Goal: Task Accomplishment & Management: Complete application form

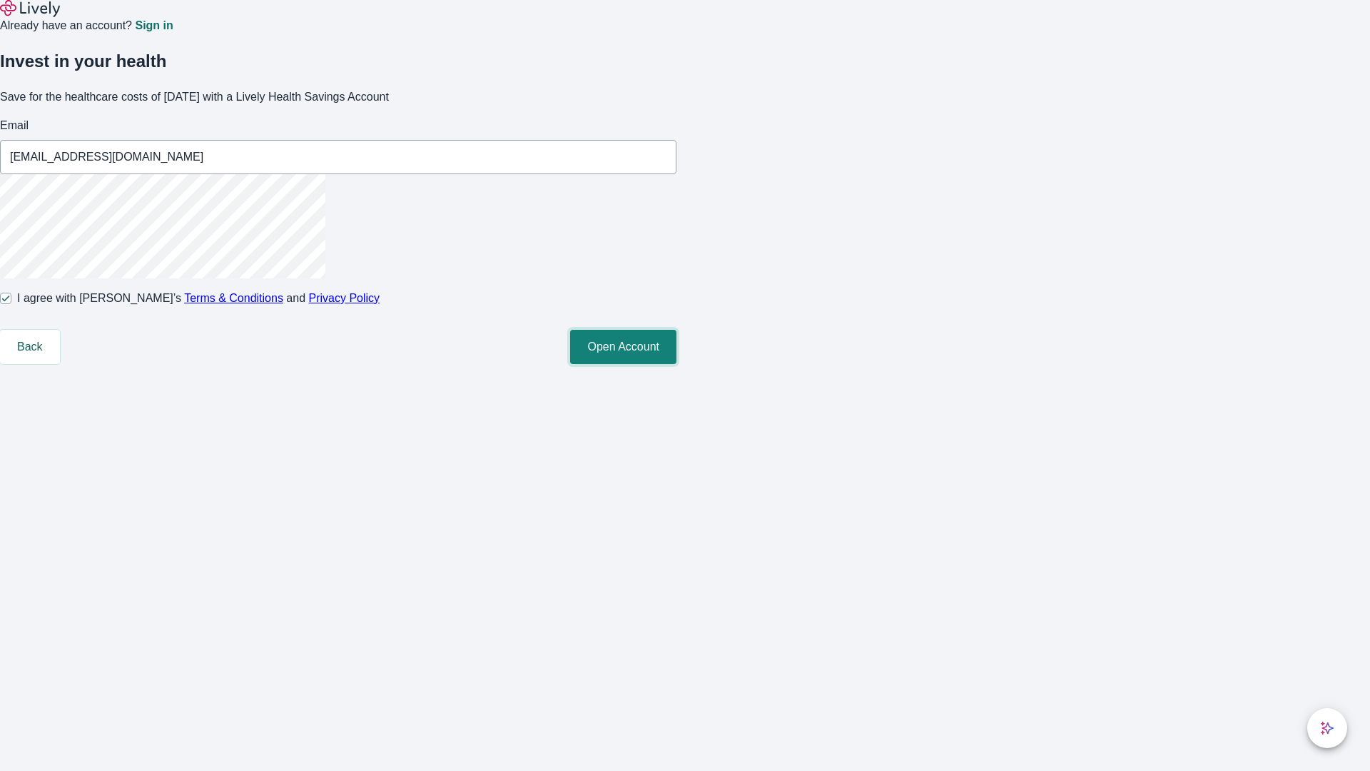
click at [676, 364] on button "Open Account" at bounding box center [623, 347] width 106 height 34
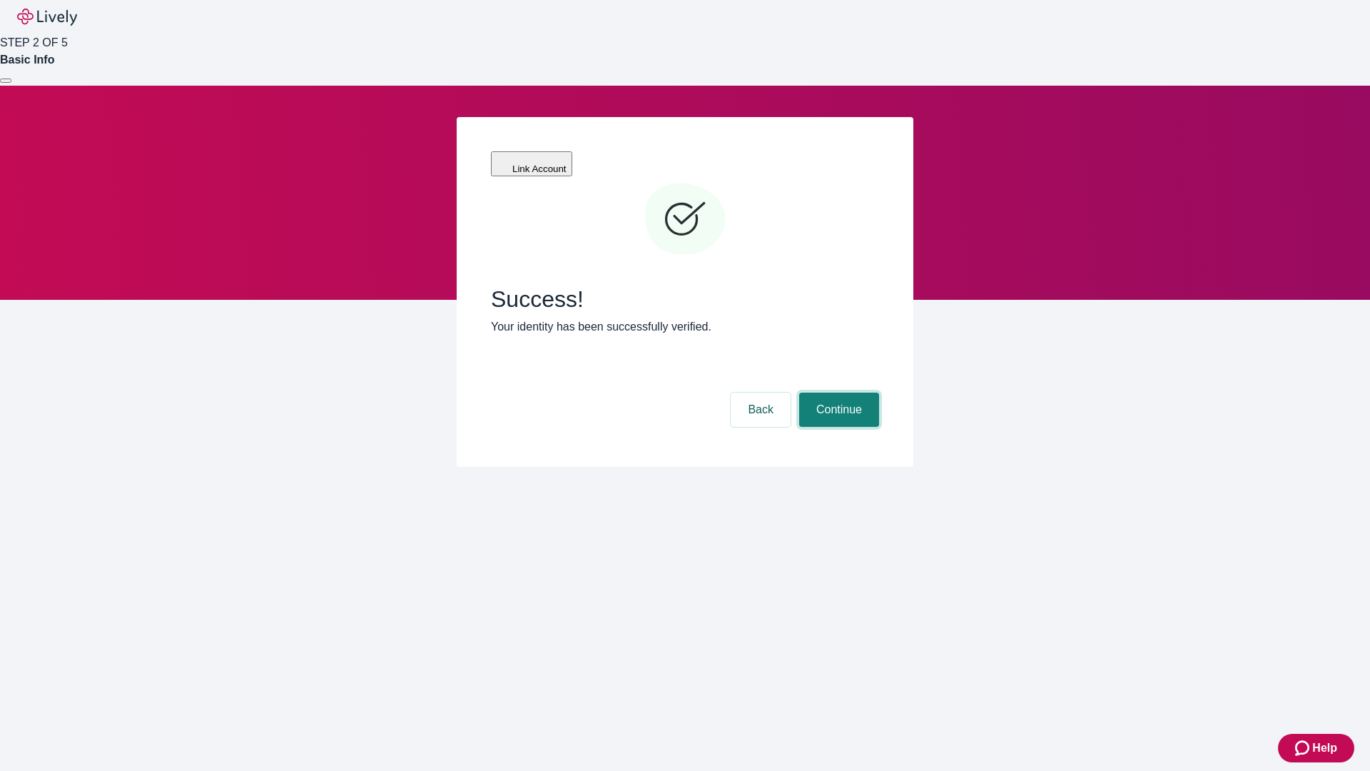
click at [837, 392] on button "Continue" at bounding box center [839, 409] width 80 height 34
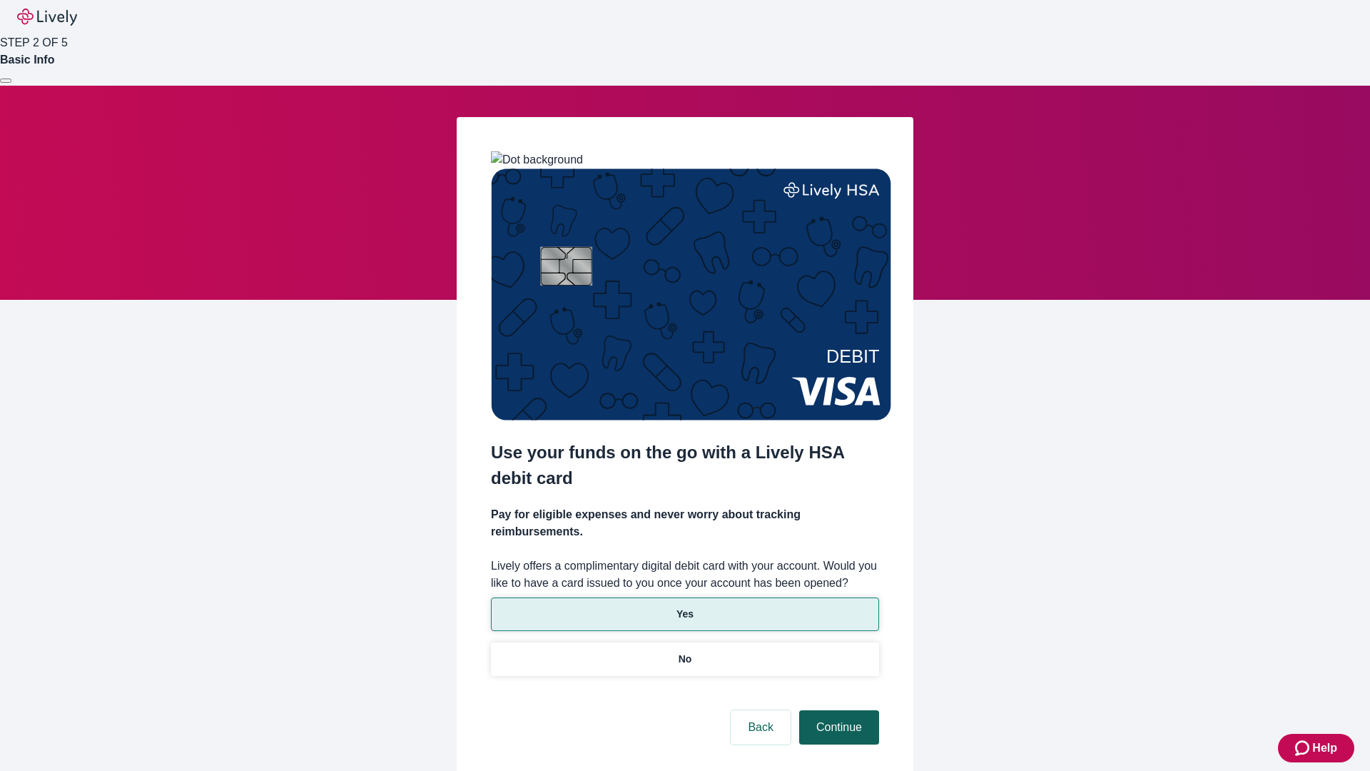
click at [684, 606] on p "Yes" at bounding box center [684, 613] width 17 height 15
click at [837, 710] on button "Continue" at bounding box center [839, 727] width 80 height 34
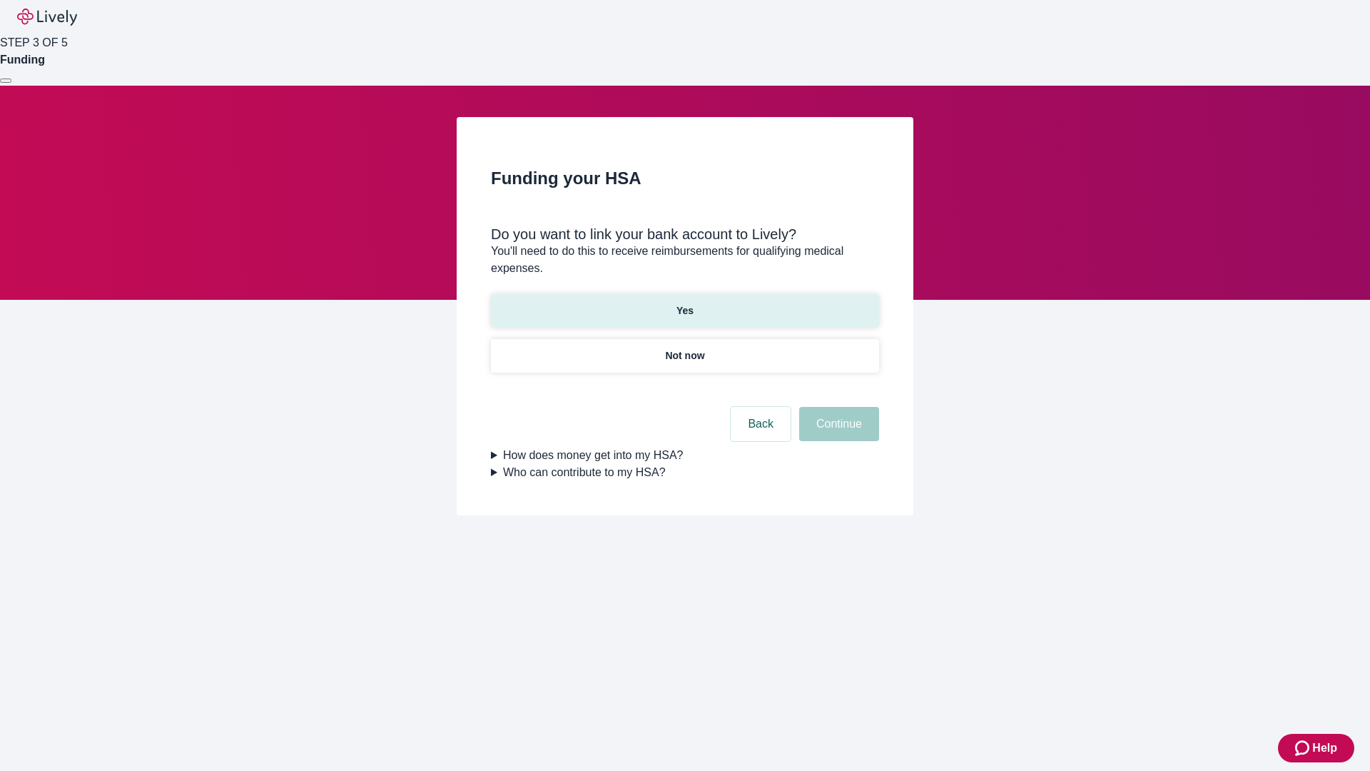
click at [684, 303] on p "Yes" at bounding box center [684, 310] width 17 height 15
click at [837, 407] on button "Continue" at bounding box center [839, 424] width 80 height 34
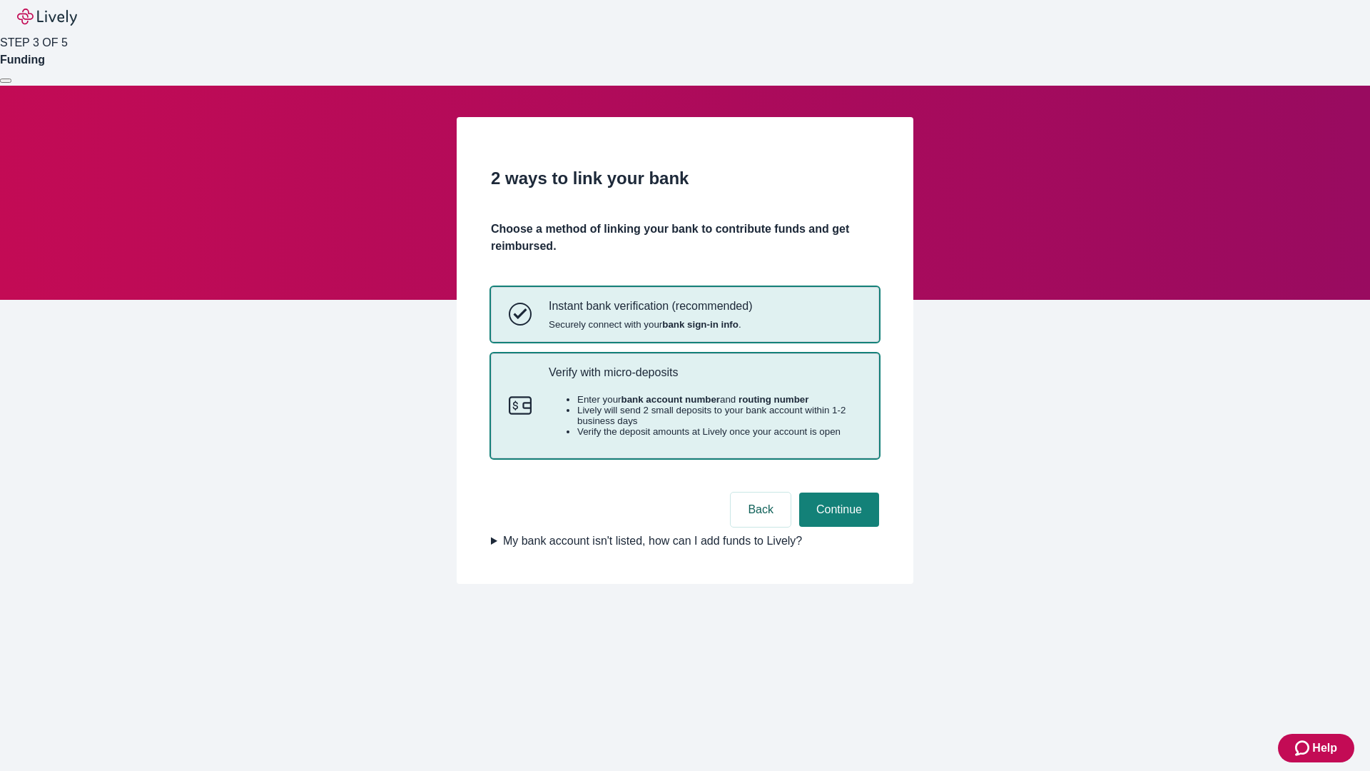
click at [704, 379] on p "Verify with micro-deposits" at bounding box center [705, 372] width 313 height 14
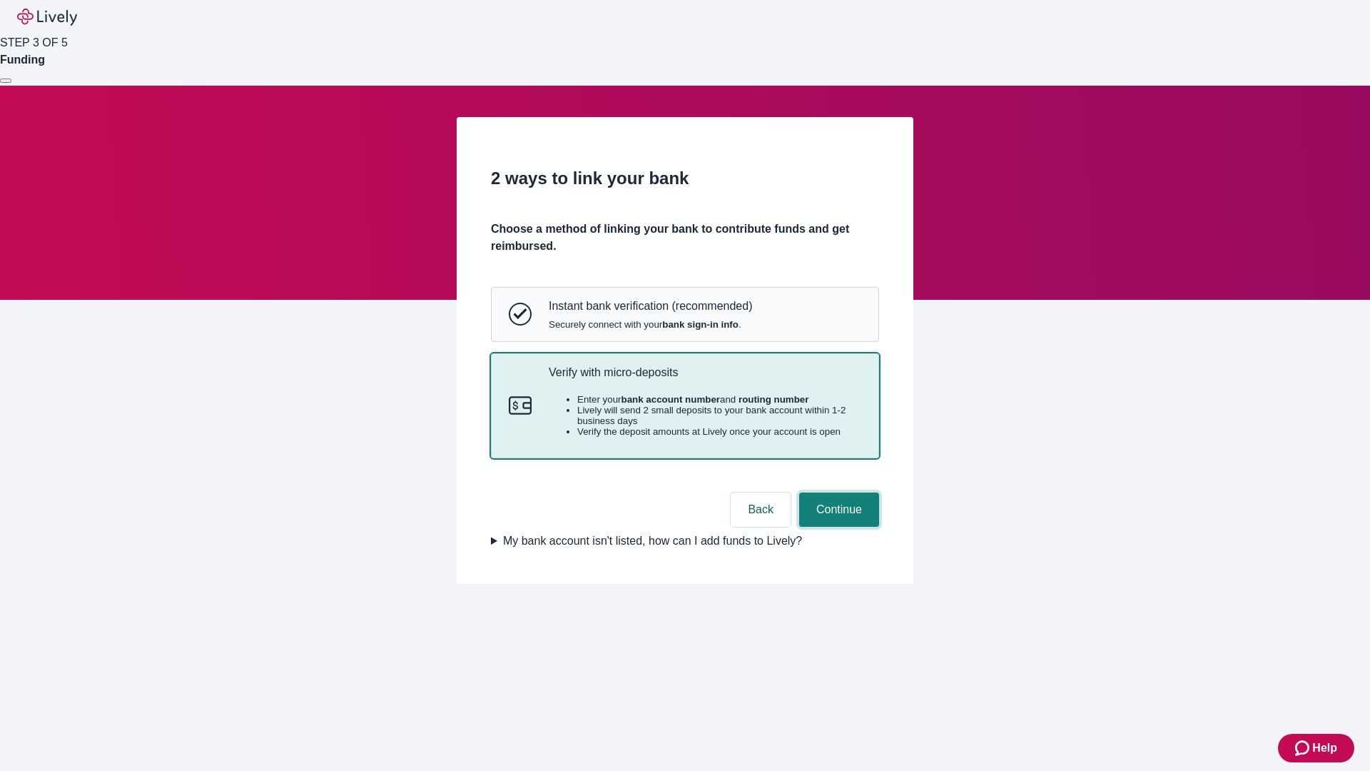
click at [837, 527] on button "Continue" at bounding box center [839, 509] width 80 height 34
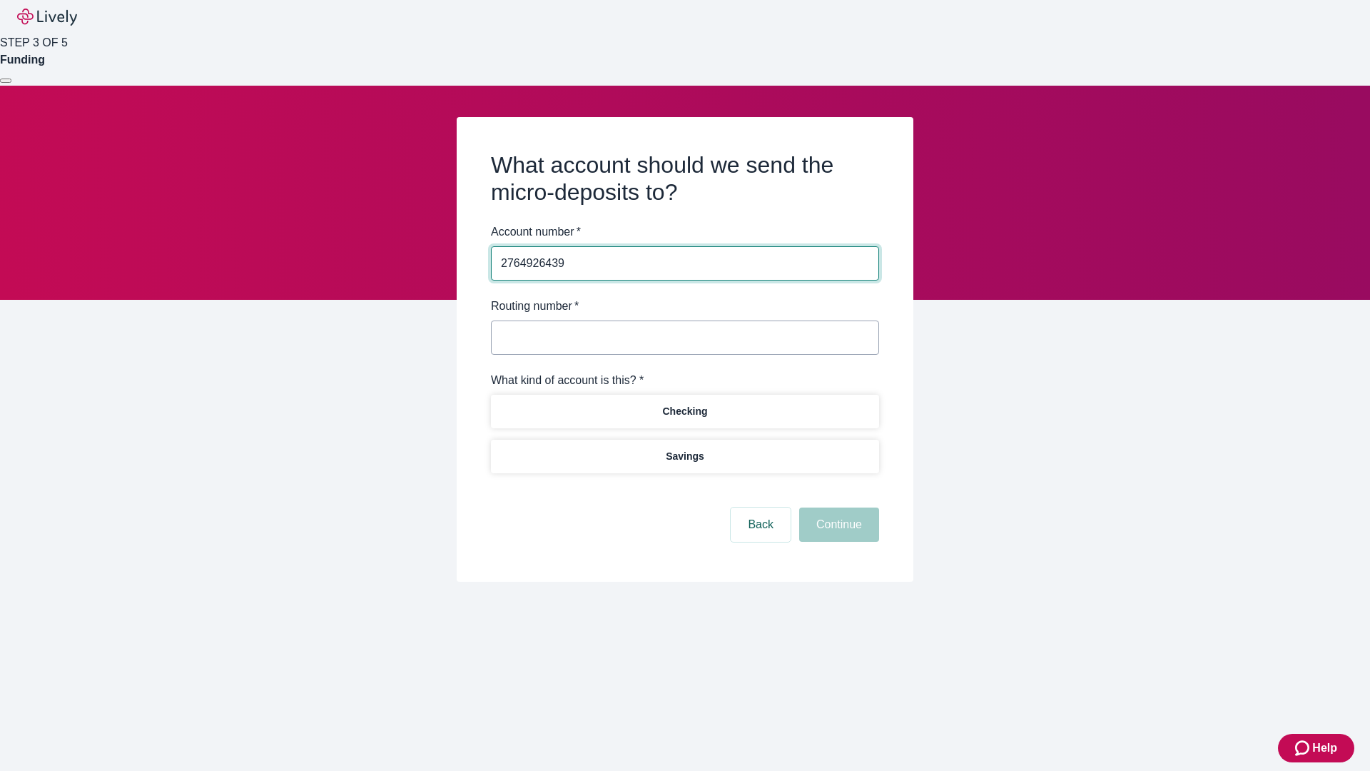
type input "2764926439"
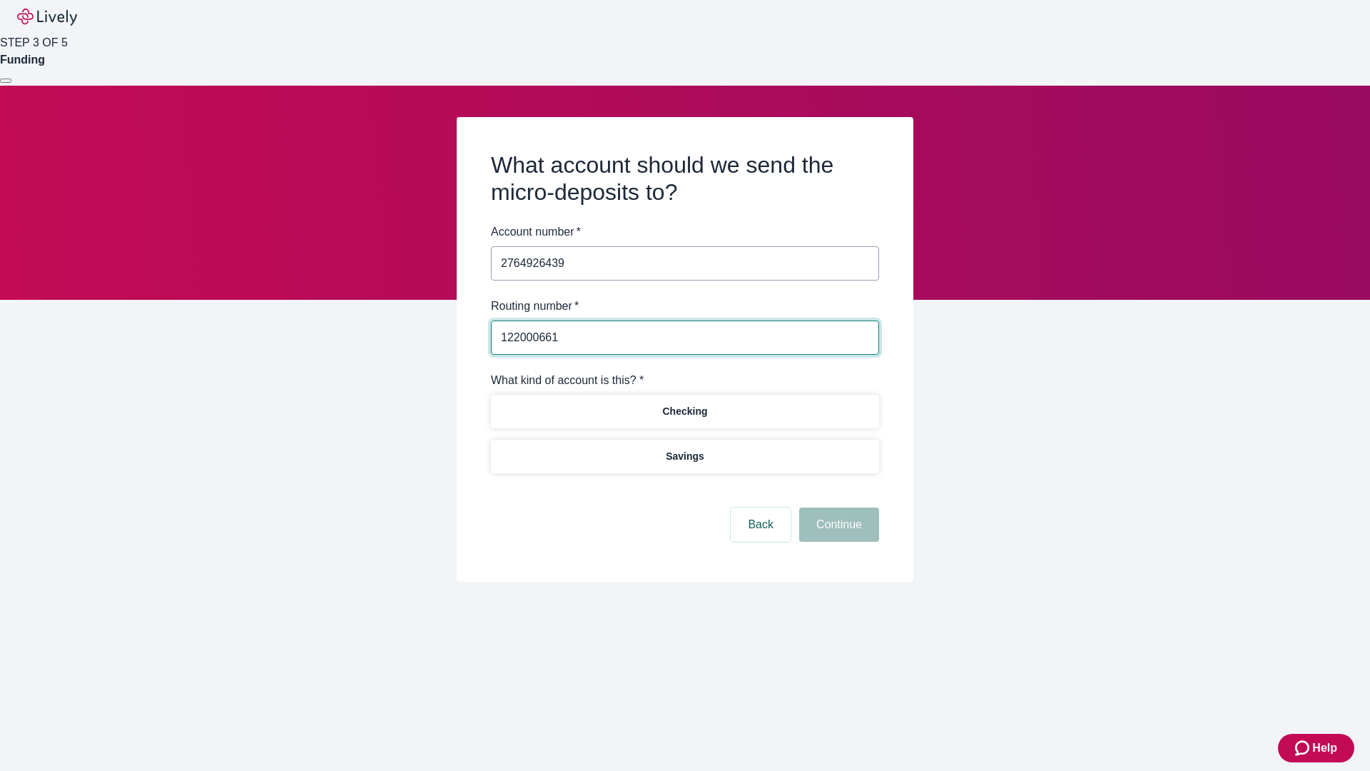
type input "122000661"
click at [684, 410] on p "Checking" at bounding box center [684, 411] width 45 height 15
click at [837, 527] on button "Continue" at bounding box center [839, 524] width 80 height 34
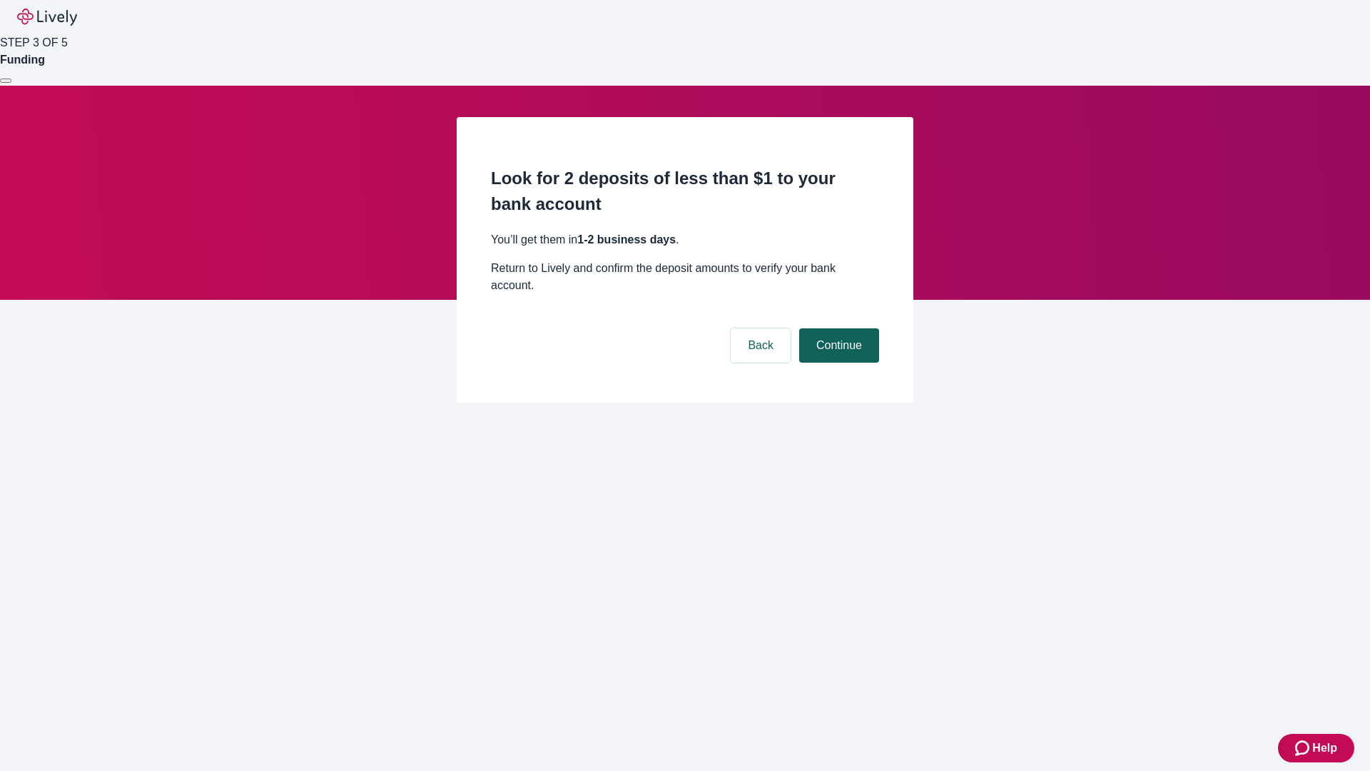
click at [837, 328] on button "Continue" at bounding box center [839, 345] width 80 height 34
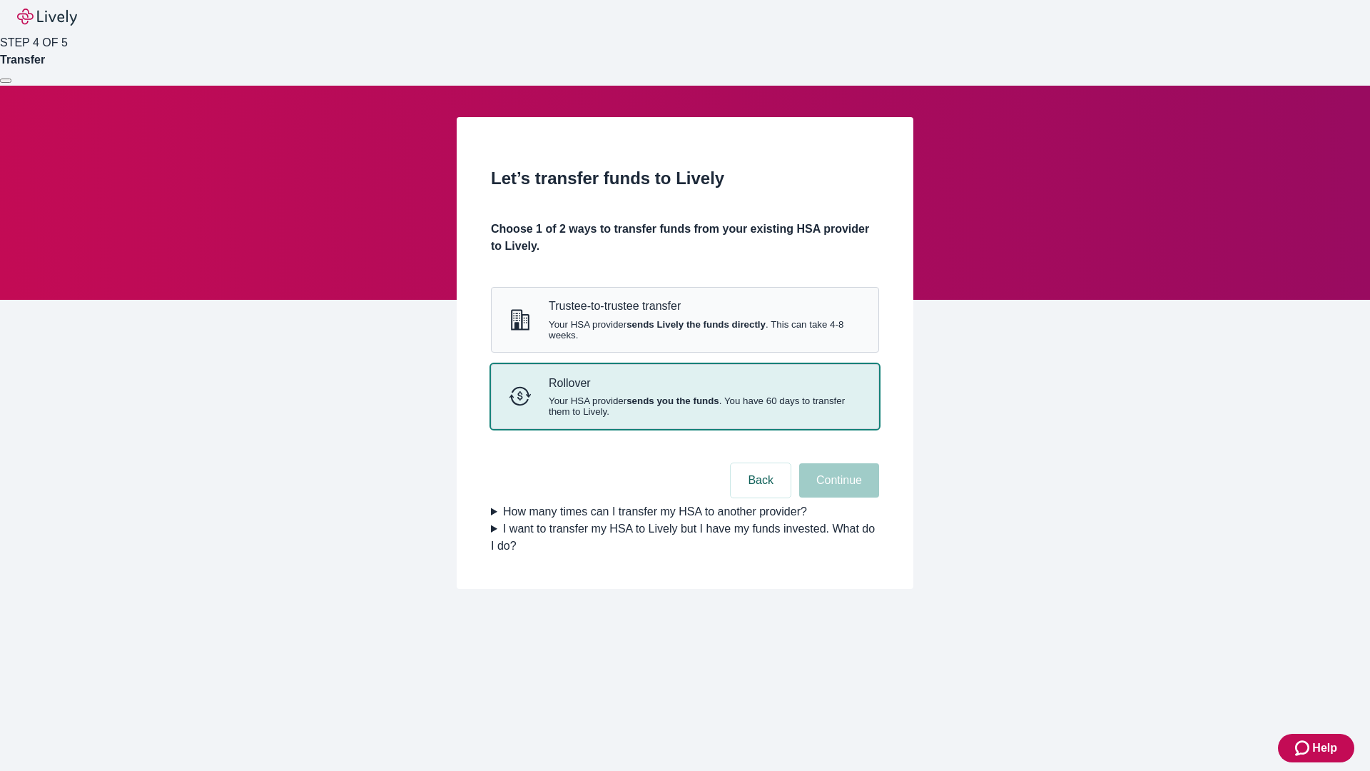
click at [684, 406] on strong "sends you the funds" at bounding box center [672, 400] width 93 height 11
click at [837, 497] on button "Continue" at bounding box center [839, 480] width 80 height 34
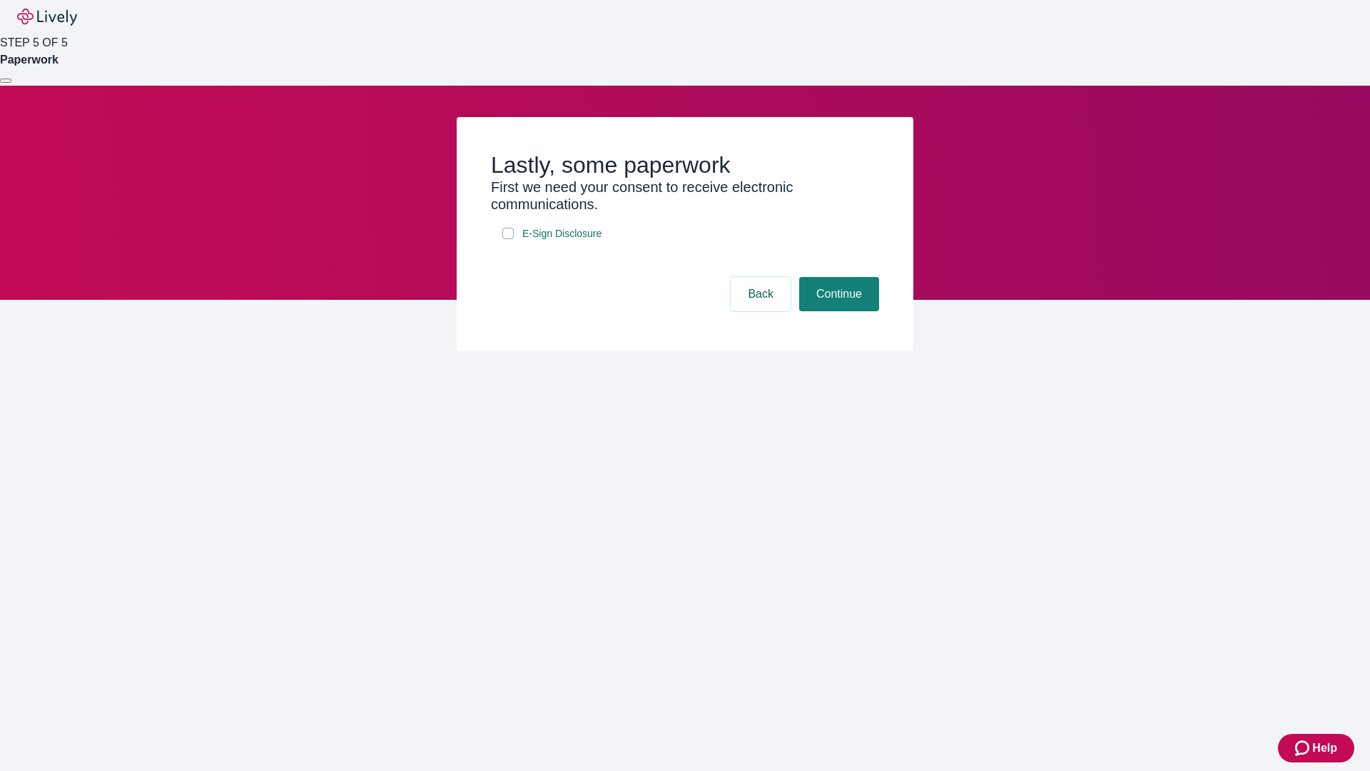
click at [508, 239] on input "E-Sign Disclosure" at bounding box center [507, 233] width 11 height 11
checkbox input "true"
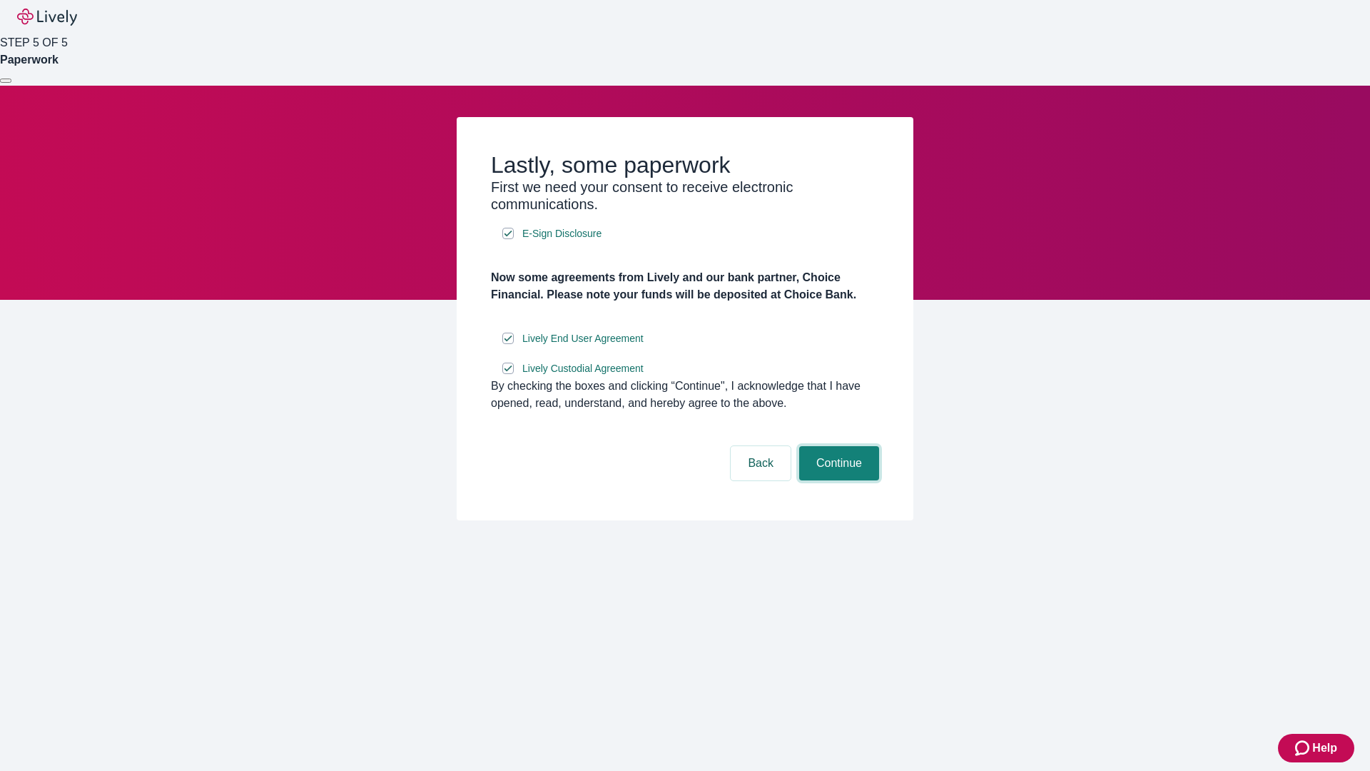
click at [837, 480] on button "Continue" at bounding box center [839, 463] width 80 height 34
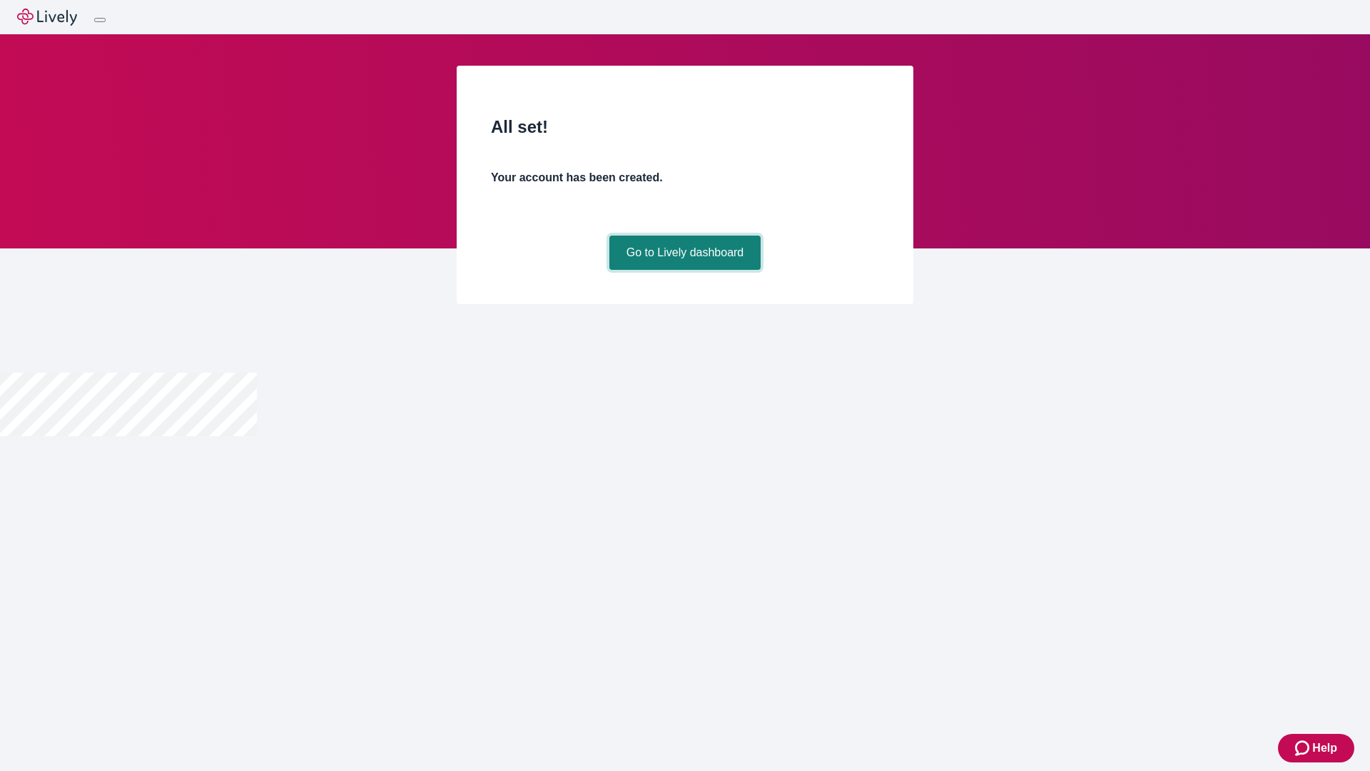
click at [684, 270] on link "Go to Lively dashboard" at bounding box center [685, 252] width 152 height 34
